Goal: Information Seeking & Learning: Learn about a topic

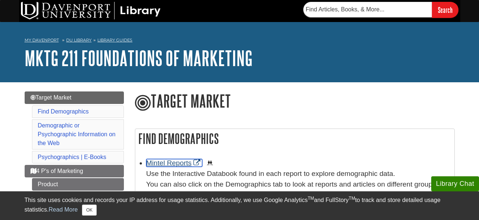
click at [187, 165] on link "Mintel Reports" at bounding box center [174, 163] width 56 height 8
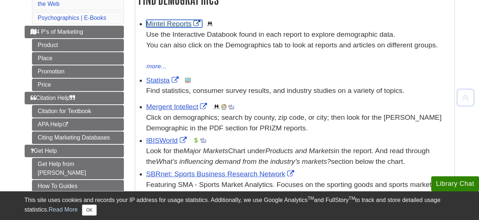
scroll to position [136, 0]
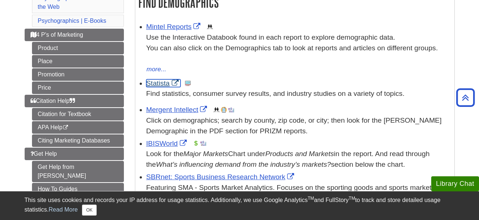
click at [158, 85] on link "Statista" at bounding box center [163, 83] width 34 height 8
click at [155, 140] on link "IBISWorld" at bounding box center [167, 144] width 42 height 8
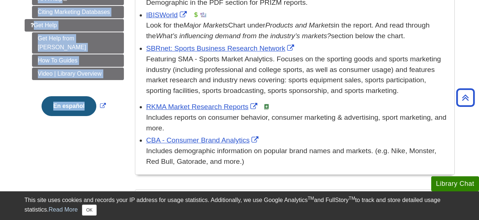
scroll to position [0, 0]
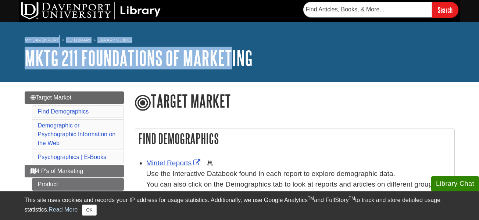
drag, startPoint x: 20, startPoint y: 28, endPoint x: 231, endPoint y: 48, distance: 211.8
click at [231, 48] on div "My Davenport DU Library Library Guides MKTG 211 Foundations of Marketing Target…" at bounding box center [239, 52] width 479 height 60
click at [231, 48] on link "MKTG 211 Foundations of Marketing" at bounding box center [139, 58] width 228 height 23
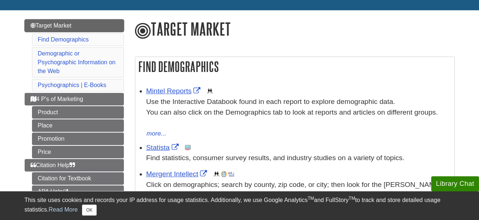
scroll to position [75, 0]
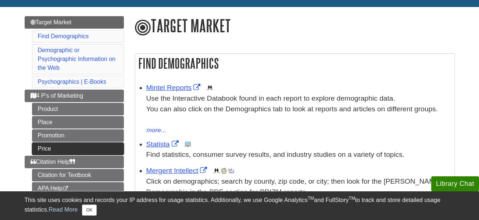
click at [86, 143] on link "Price" at bounding box center [78, 149] width 92 height 12
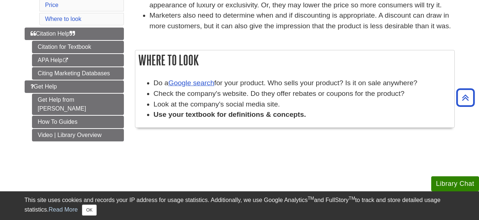
scroll to position [180, 0]
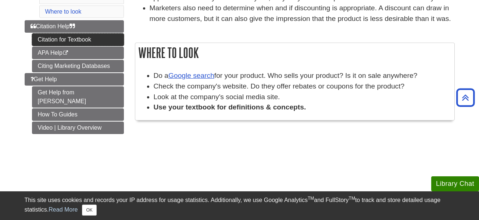
click at [88, 42] on link "Citation for Textbook" at bounding box center [78, 39] width 92 height 12
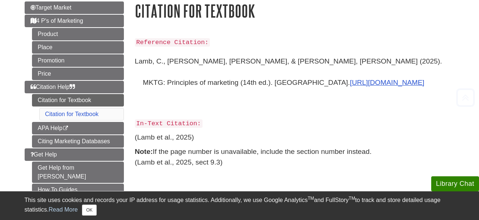
scroll to position [93, 0]
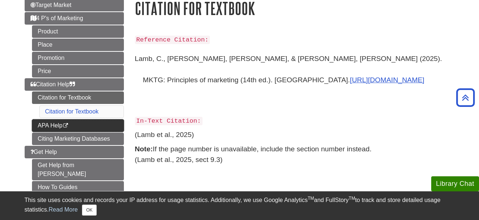
click at [109, 127] on link "APA Help This link opens in a new window" at bounding box center [78, 125] width 92 height 12
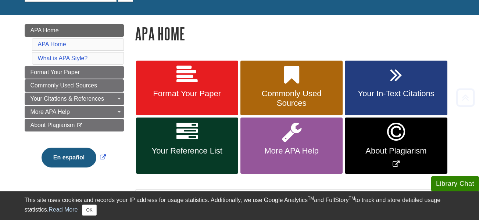
scroll to position [85, 0]
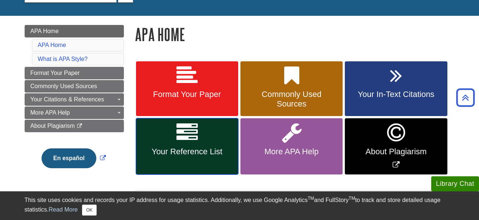
click at [172, 147] on span "Your Reference List" at bounding box center [186, 152] width 91 height 10
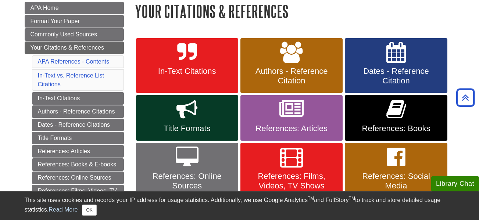
scroll to position [108, 0]
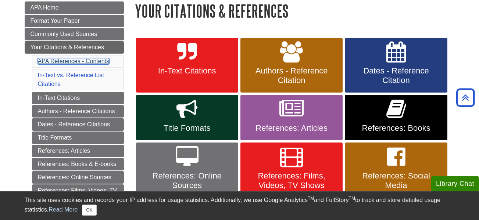
click at [105, 61] on link "APA References - Contents" at bounding box center [73, 61] width 71 height 6
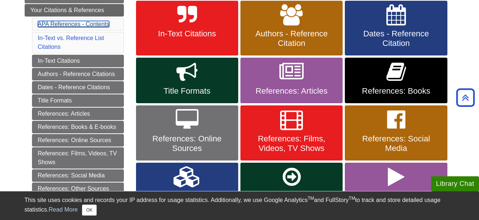
click at [90, 25] on link "APA References - Contents" at bounding box center [73, 24] width 71 height 6
click at [91, 28] on li "APA References - Contents" at bounding box center [78, 24] width 92 height 12
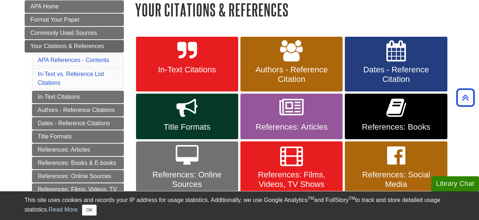
scroll to position [113, 0]
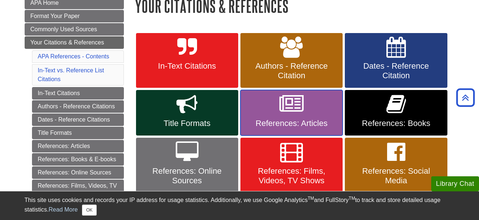
click at [269, 118] on link "References: Articles" at bounding box center [291, 113] width 102 height 46
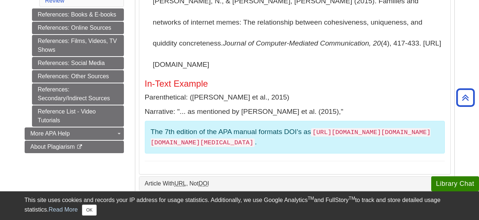
scroll to position [337, 0]
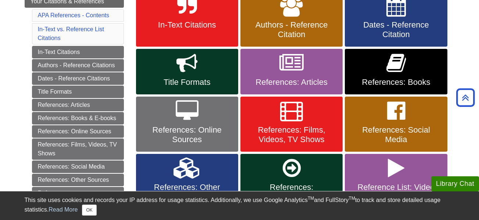
scroll to position [156, 0]
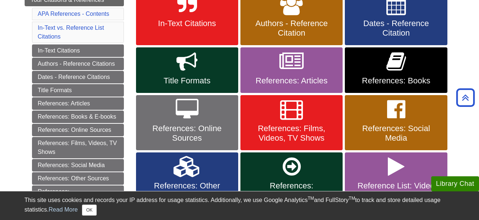
scroll to position [108, 0]
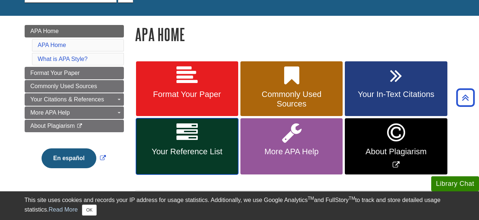
click at [151, 157] on link "Your Reference List" at bounding box center [187, 146] width 102 height 56
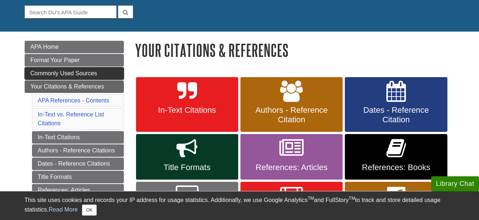
scroll to position [116, 0]
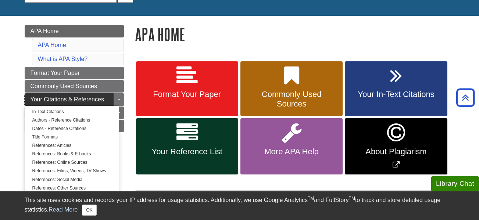
click at [98, 99] on span "Your Citations & References" at bounding box center [66, 99] width 73 height 6
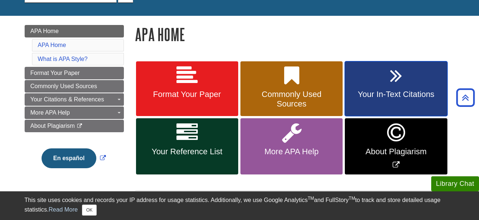
click at [388, 96] on span "Your In-Text Citations" at bounding box center [395, 95] width 91 height 10
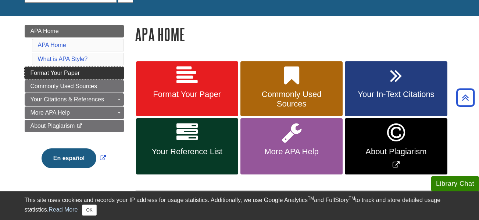
click at [48, 76] on span "Format Your Paper" at bounding box center [54, 73] width 49 height 6
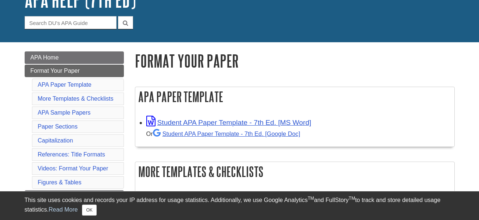
scroll to position [62, 0]
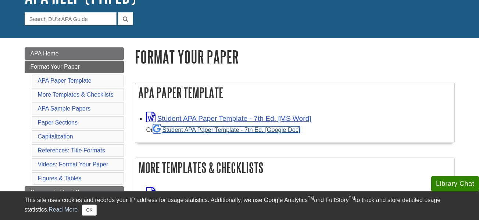
click at [196, 130] on link "Student APA Paper Template - 7th Ed. [Google Doc]" at bounding box center [226, 129] width 147 height 7
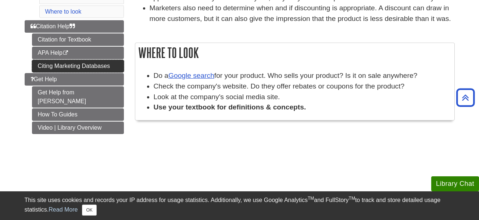
click at [53, 71] on link "Citing Marketing Databases" at bounding box center [78, 66] width 92 height 12
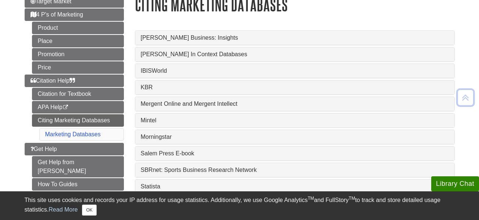
scroll to position [97, 0]
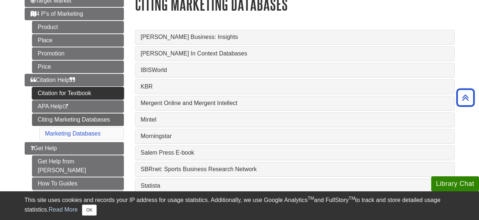
click at [65, 93] on link "Citation for Textbook" at bounding box center [78, 93] width 92 height 12
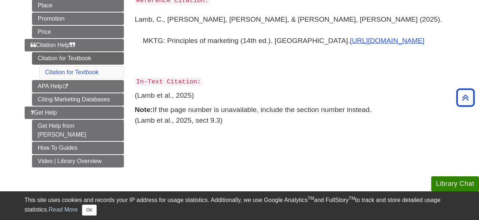
scroll to position [133, 0]
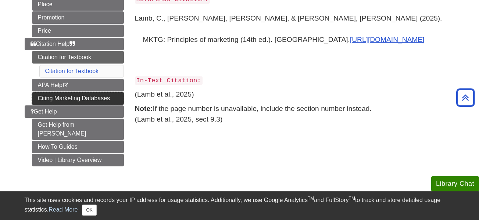
click at [96, 98] on link "Citing Marketing Databases" at bounding box center [78, 98] width 92 height 12
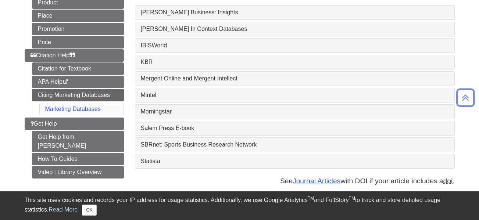
scroll to position [122, 0]
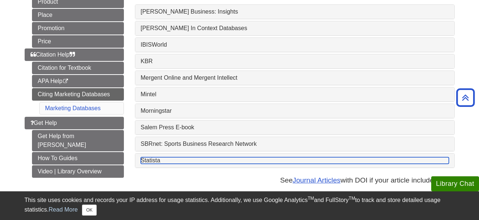
click at [151, 163] on link "Statista" at bounding box center [295, 160] width 308 height 7
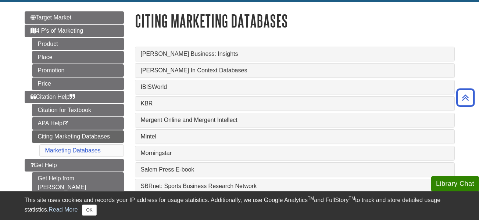
scroll to position [80, 0]
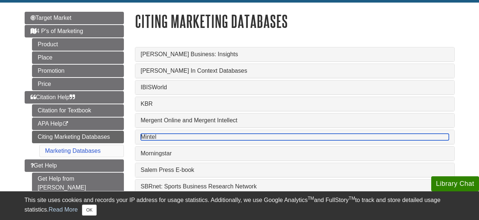
click at [178, 140] on link "Mintel" at bounding box center [295, 137] width 308 height 7
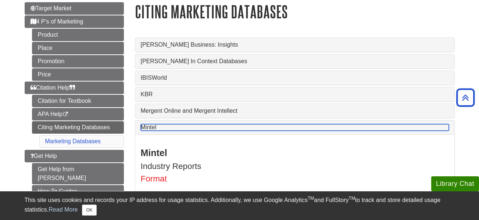
scroll to position [68, 0]
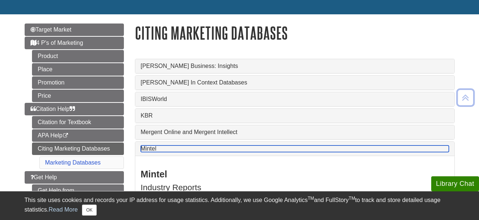
click at [182, 151] on link "Mintel" at bounding box center [295, 148] width 308 height 7
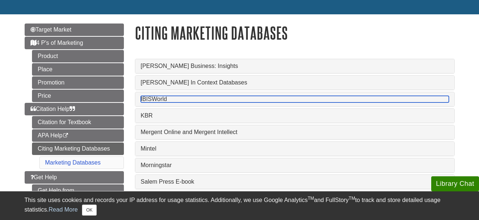
click at [192, 101] on link "IBISWorld" at bounding box center [295, 99] width 308 height 7
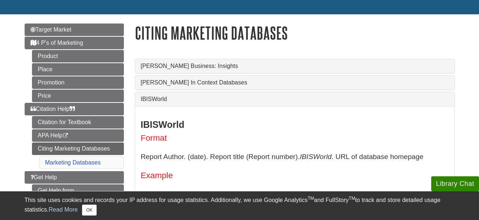
click at [191, 104] on div "IBISWorld" at bounding box center [294, 99] width 319 height 14
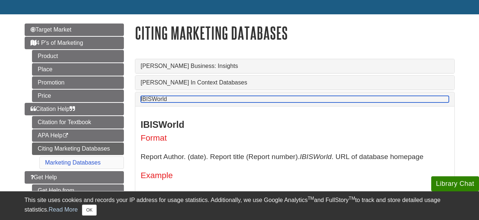
click at [189, 102] on link "IBISWorld" at bounding box center [295, 99] width 308 height 7
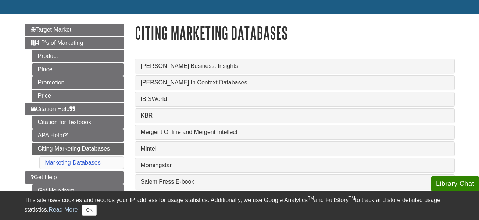
click at [17, 154] on body "Library Chat This site uses cookies and records your IP address for usage stati…" at bounding box center [239, 193] width 479 height 522
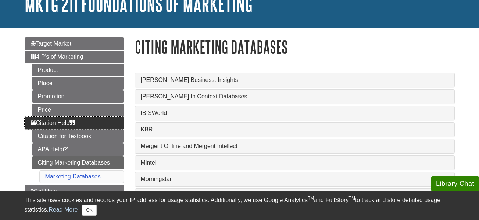
scroll to position [55, 0]
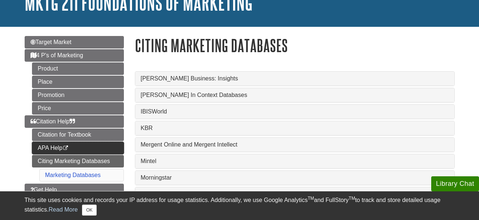
click at [108, 149] on link "APA Help This link opens in a new window" at bounding box center [78, 148] width 92 height 12
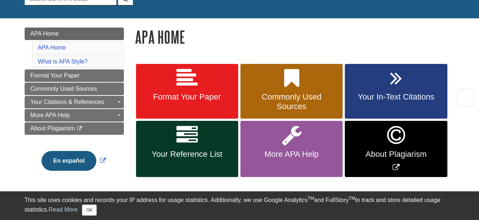
scroll to position [86, 0]
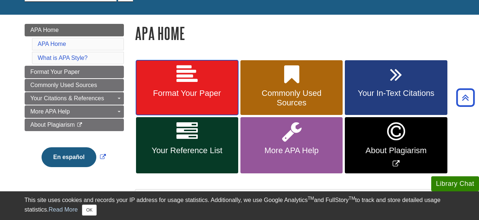
click at [181, 79] on icon at bounding box center [186, 74] width 21 height 21
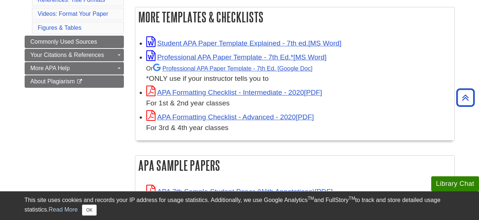
scroll to position [214, 0]
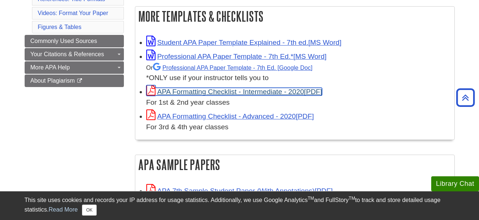
click at [182, 88] on link "APA Formatting Checklist - Intermediate - 2020" at bounding box center [234, 92] width 176 height 8
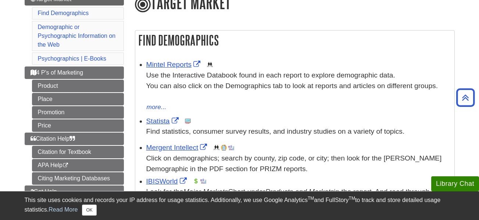
scroll to position [98, 0]
click at [158, 71] on div "Use the Interactive Databook found in each report to explore demographic data. …" at bounding box center [298, 87] width 304 height 32
click at [160, 65] on link "Mintel Reports" at bounding box center [174, 65] width 56 height 8
click at [155, 177] on div "IBISWorld This link opens in a new window Look for the Major Markets Chart unde…" at bounding box center [298, 193] width 304 height 32
click at [157, 180] on link "IBISWorld" at bounding box center [167, 182] width 42 height 8
